Goal: Task Accomplishment & Management: Manage account settings

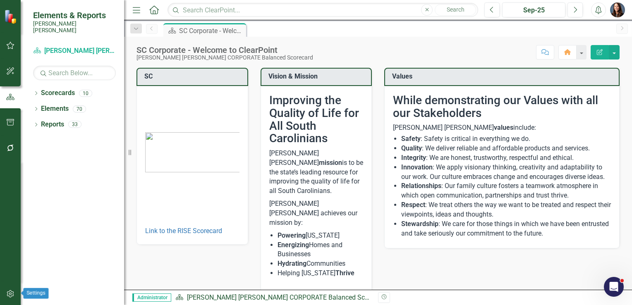
click at [9, 296] on icon "button" at bounding box center [10, 294] width 9 height 7
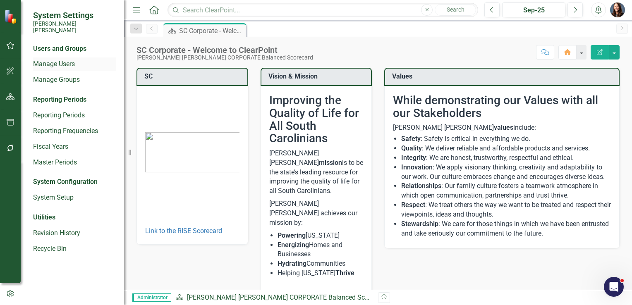
click at [50, 60] on link "Manage Users" at bounding box center [74, 65] width 83 height 10
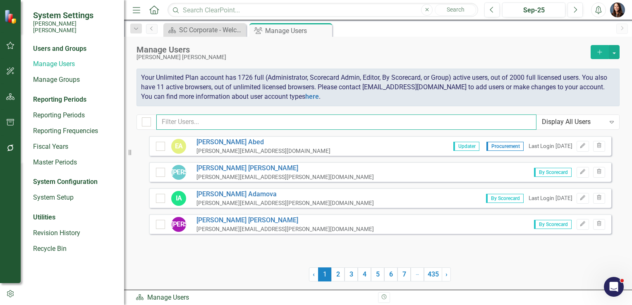
click at [183, 125] on input "text" at bounding box center [346, 122] width 380 height 15
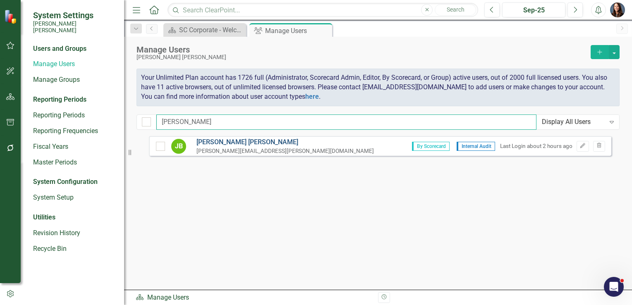
type input "[PERSON_NAME]"
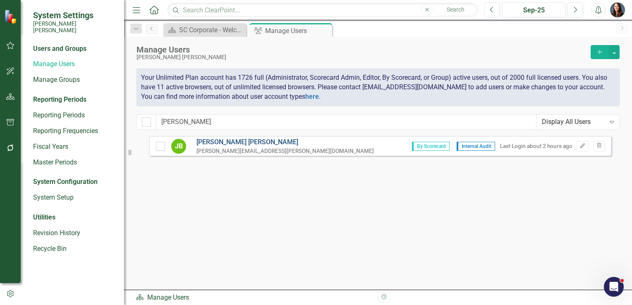
click at [232, 139] on link "[PERSON_NAME]" at bounding box center [286, 143] width 178 height 10
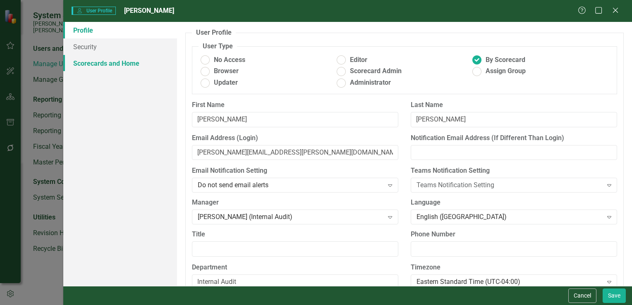
click at [93, 64] on link "Scorecards and Home" at bounding box center [120, 63] width 114 height 17
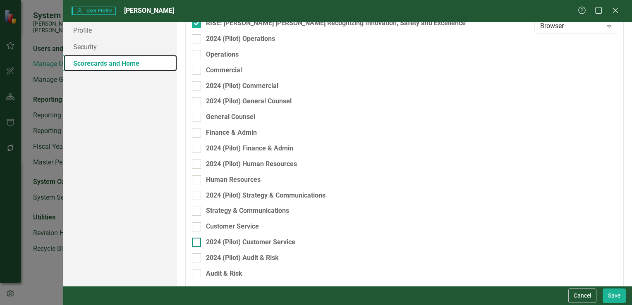
scroll to position [238, 0]
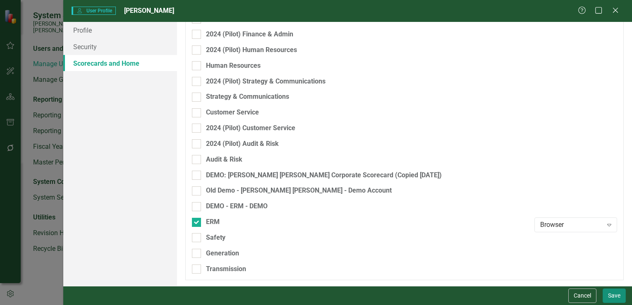
click at [609, 295] on button "Save" at bounding box center [614, 296] width 23 height 14
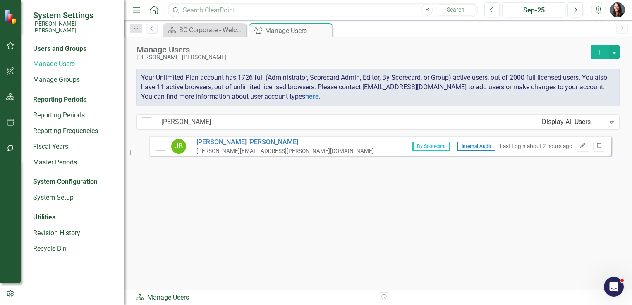
click at [10, 17] on img at bounding box center [11, 17] width 14 height 14
click at [11, 24] on img at bounding box center [11, 17] width 14 height 14
click at [10, 97] on icon "button" at bounding box center [10, 97] width 9 height 7
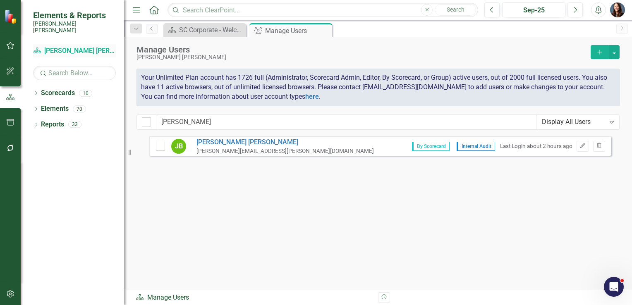
click at [64, 46] on link "Scorecard Santee [PERSON_NAME] CORPORATE Balanced Scorecard" at bounding box center [74, 51] width 83 height 10
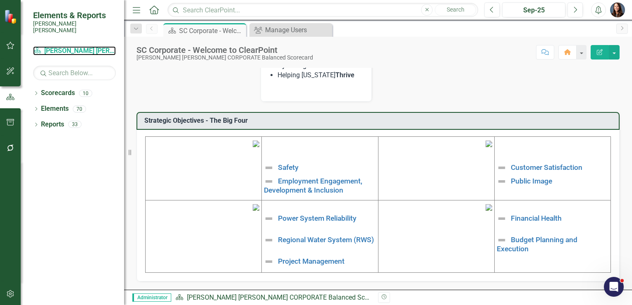
scroll to position [253, 0]
click at [286, 164] on link "Safety" at bounding box center [288, 168] width 21 height 8
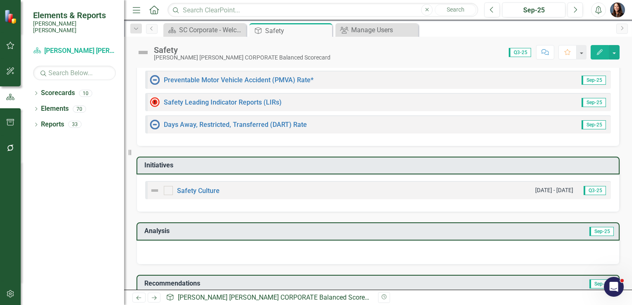
scroll to position [82, 0]
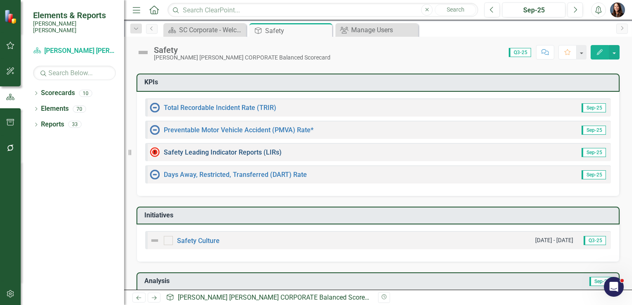
click at [223, 151] on link "Safety Leading Indicator Reports (LIRs)" at bounding box center [223, 153] width 118 height 8
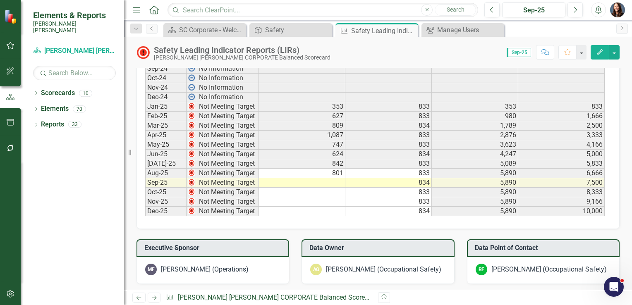
scroll to position [580, 0]
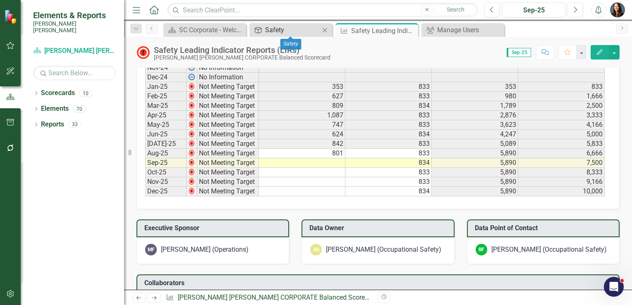
click at [269, 28] on div "Safety" at bounding box center [292, 30] width 55 height 10
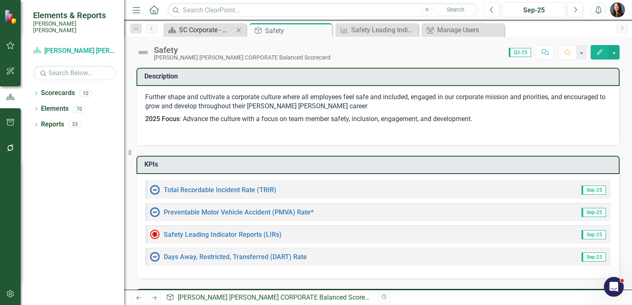
click at [210, 31] on div "SC Corporate - Welcome to ClearPoint" at bounding box center [206, 30] width 55 height 10
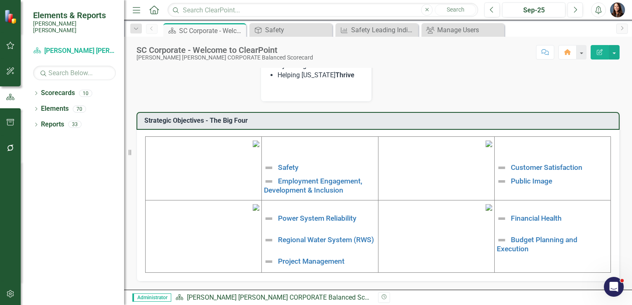
scroll to position [253, 0]
click at [35, 92] on icon "Dropdown" at bounding box center [36, 94] width 6 height 5
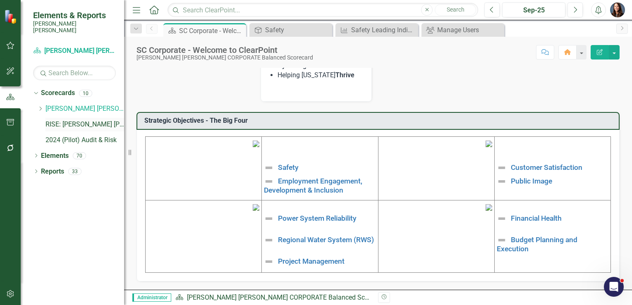
click at [68, 120] on link "RISE: [PERSON_NAME] [PERSON_NAME] Recognizing Innovation, Safety and Excellence" at bounding box center [85, 125] width 79 height 10
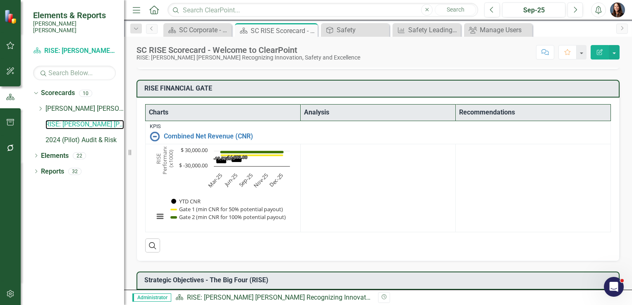
scroll to position [144, 0]
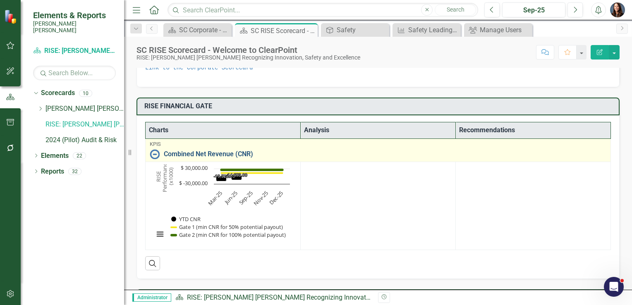
click at [192, 152] on link "Combined Net Revenue (CNR)" at bounding box center [385, 154] width 443 height 7
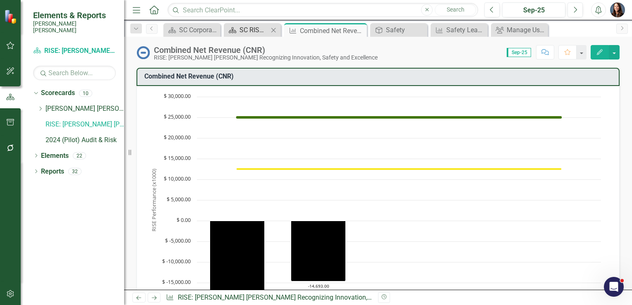
click at [260, 31] on div "SC RISE Scorecard - Welcome to ClearPoint" at bounding box center [254, 30] width 29 height 10
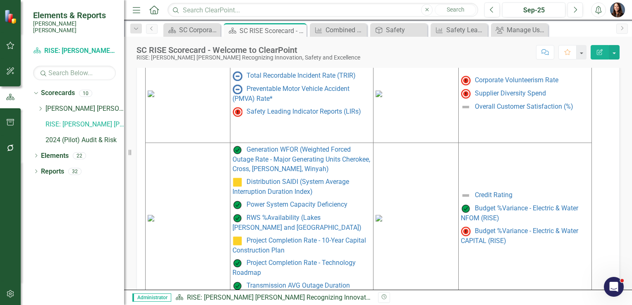
scroll to position [434, 0]
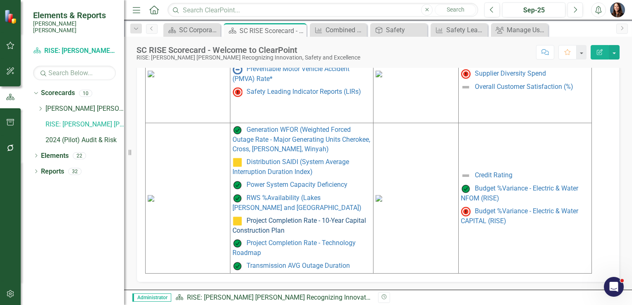
click at [317, 219] on link "Project Completion Rate - 10-Year Capital Construction Plan" at bounding box center [300, 226] width 134 height 18
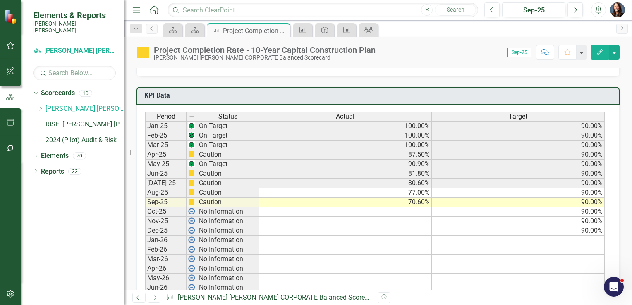
scroll to position [207, 0]
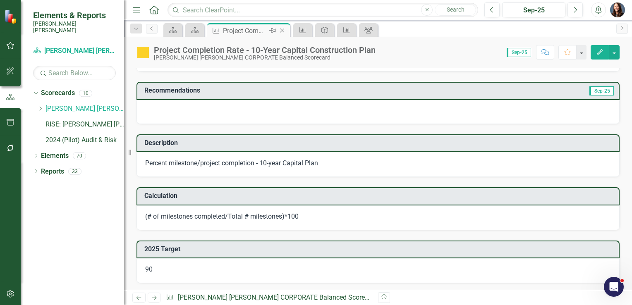
click at [283, 31] on icon "Close" at bounding box center [282, 30] width 8 height 7
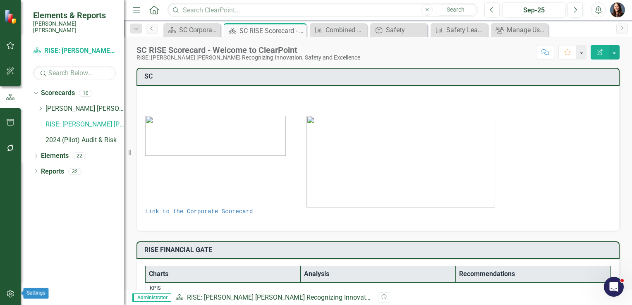
click at [8, 292] on icon "button" at bounding box center [10, 294] width 7 height 7
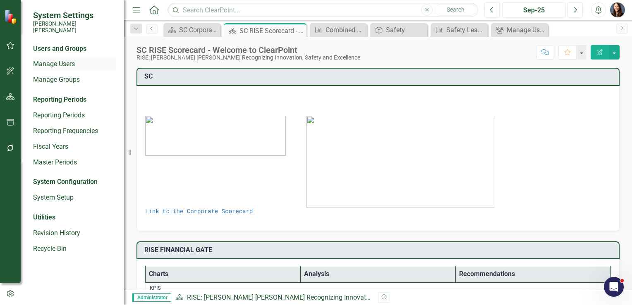
click at [59, 60] on link "Manage Users" at bounding box center [74, 65] width 83 height 10
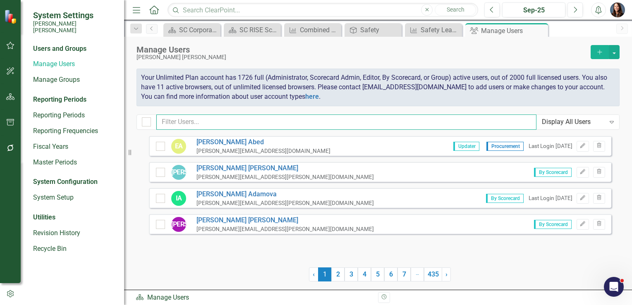
click at [203, 121] on input "text" at bounding box center [346, 122] width 380 height 15
type input "[PERSON_NAME]"
